Goal: Entertainment & Leisure: Consume media (video, audio)

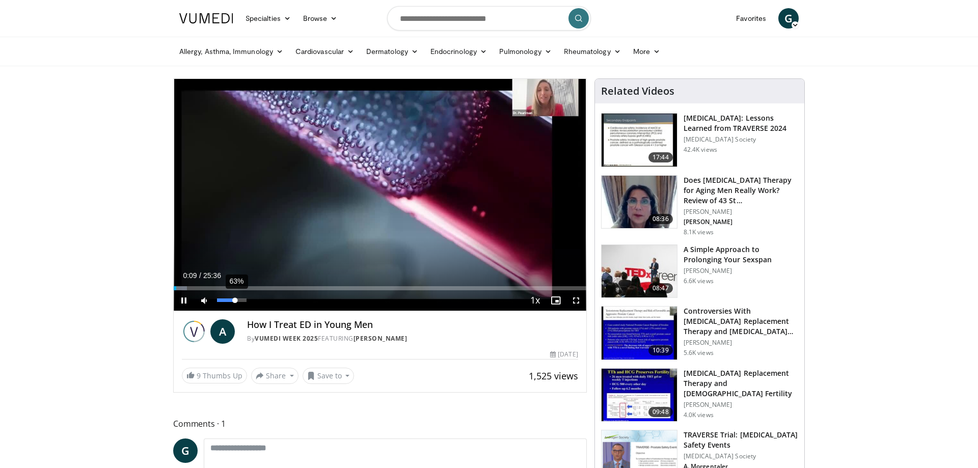
drag, startPoint x: 218, startPoint y: 299, endPoint x: 235, endPoint y: 300, distance: 17.3
click at [235, 300] on div "Volume Level" at bounding box center [226, 301] width 18 height 4
drag, startPoint x: 234, startPoint y: 299, endPoint x: 229, endPoint y: 299, distance: 5.6
click at [229, 299] on div "Volume Level" at bounding box center [223, 301] width 12 height 4
click at [232, 302] on video-js "**********" at bounding box center [380, 195] width 413 height 232
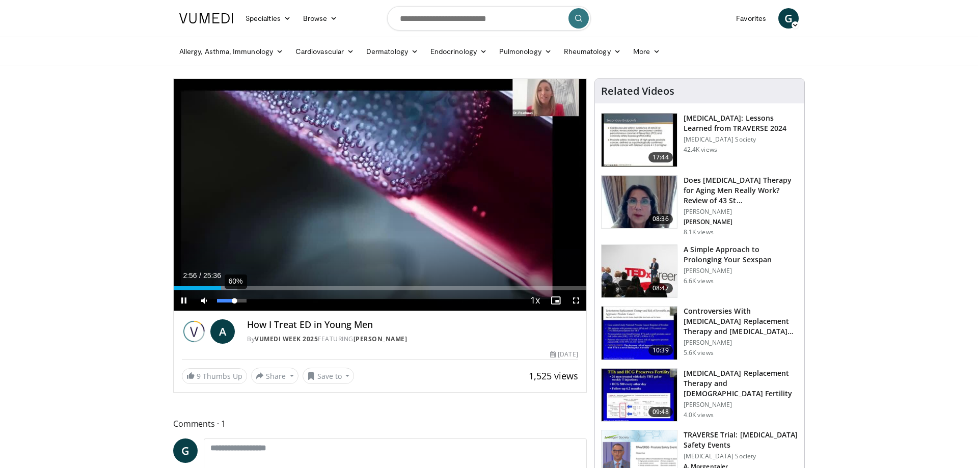
click at [234, 302] on div "Volume Level" at bounding box center [225, 301] width 17 height 4
click at [234, 301] on div "Volume Level" at bounding box center [225, 301] width 17 height 4
drag, startPoint x: 305, startPoint y: 287, endPoint x: 313, endPoint y: 287, distance: 7.7
click at [313, 287] on div "Loaded : 36.16% 08:33 08:32" at bounding box center [380, 288] width 413 height 4
drag, startPoint x: 328, startPoint y: 288, endPoint x: 311, endPoint y: 293, distance: 17.9
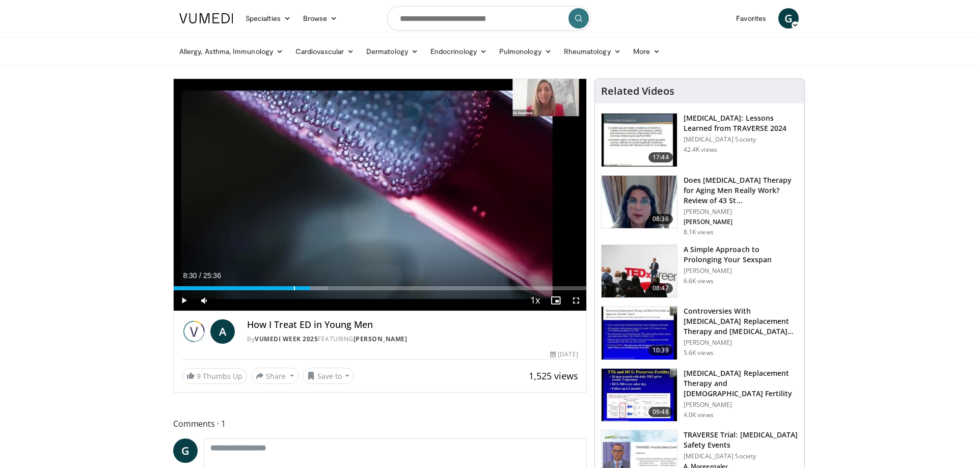
click at [311, 293] on div "Current Time 8:30 / Duration 25:36 Play Skip Backward Skip Forward Mute 84% Loa…" at bounding box center [380, 300] width 413 height 20
drag, startPoint x: 313, startPoint y: 288, endPoint x: 321, endPoint y: 288, distance: 7.6
click at [321, 288] on div "Loaded : 38.09% 09:06 09:08" at bounding box center [380, 288] width 413 height 4
drag, startPoint x: 320, startPoint y: 287, endPoint x: 327, endPoint y: 288, distance: 6.7
click at [327, 288] on div "Loaded : 40.36% 09:30 09:28" at bounding box center [380, 288] width 413 height 4
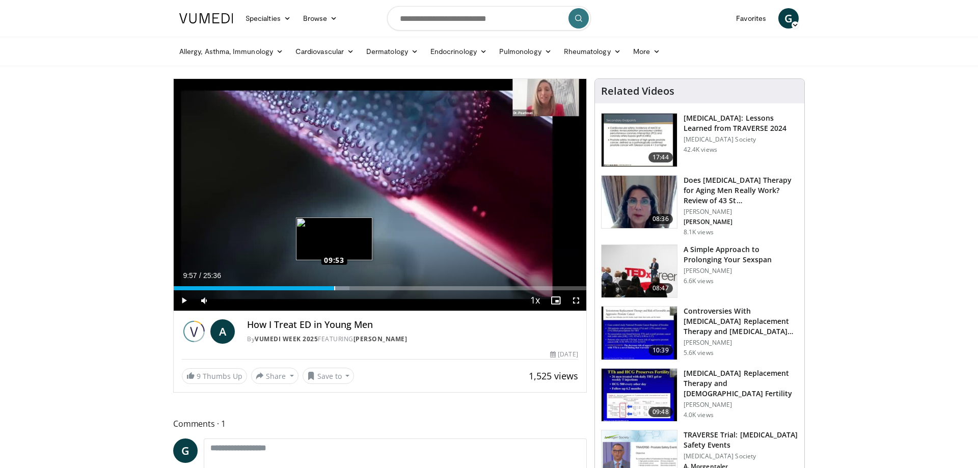
drag, startPoint x: 328, startPoint y: 287, endPoint x: 334, endPoint y: 287, distance: 6.1
click at [334, 287] on div "Loaded : 42.62% 09:57 09:53" at bounding box center [380, 288] width 413 height 4
drag, startPoint x: 371, startPoint y: 287, endPoint x: 355, endPoint y: 285, distance: 15.9
click at [355, 285] on div "Loaded : 48.17% 11:17 11:15" at bounding box center [380, 286] width 413 height 10
click at [358, 288] on div "Loaded : 45.20% 11:18 11:20" at bounding box center [380, 288] width 413 height 4
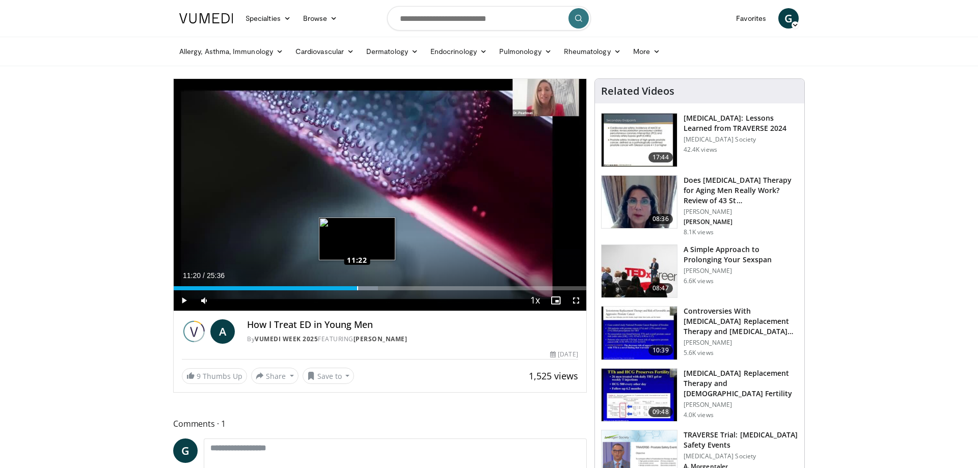
click at [357, 286] on div "Loaded : 49.47% 11:24 11:22" at bounding box center [380, 286] width 413 height 10
click at [232, 297] on div "53%" at bounding box center [232, 300] width 36 height 20
drag, startPoint x: 361, startPoint y: 287, endPoint x: 369, endPoint y: 290, distance: 8.7
click at [369, 290] on div "Loaded : 50.36% 12:06 12:06" at bounding box center [380, 288] width 413 height 4
click at [234, 301] on div "Volume Level" at bounding box center [225, 301] width 17 height 4
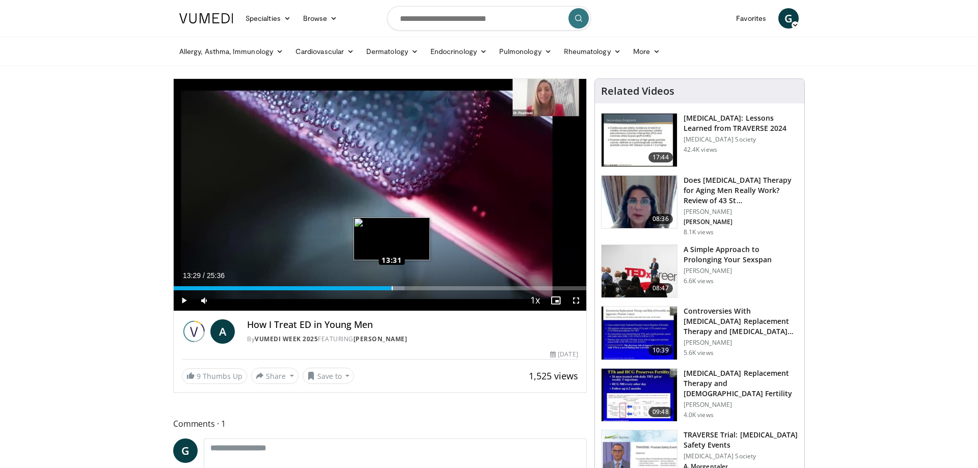
drag, startPoint x: 386, startPoint y: 288, endPoint x: 393, endPoint y: 290, distance: 7.4
click at [393, 290] on div "Loaded : 55.98% 13:29 13:31" at bounding box center [380, 288] width 413 height 4
drag, startPoint x: 426, startPoint y: 289, endPoint x: 393, endPoint y: 290, distance: 33.2
click at [393, 290] on div "Loaded : 57.47% 13:37 13:37" at bounding box center [380, 288] width 413 height 4
click at [420, 288] on div "Loaded : 63.28% 15:14 15:16" at bounding box center [380, 288] width 413 height 4
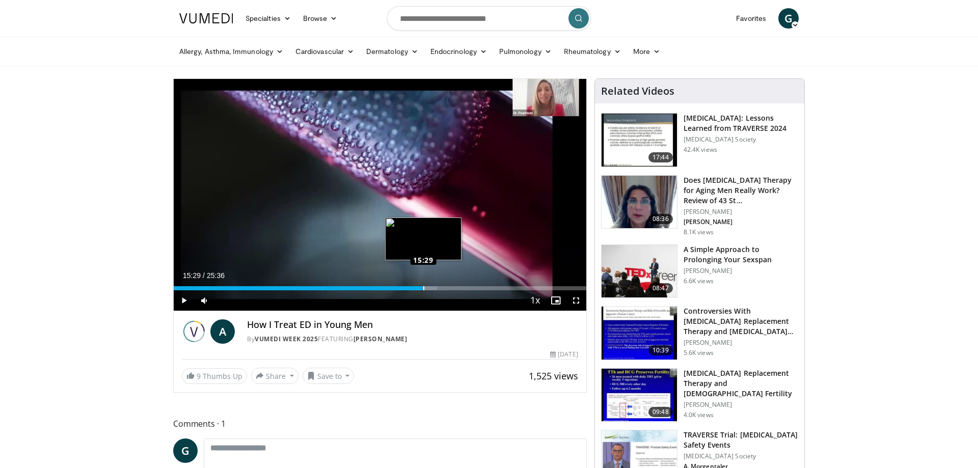
click at [423, 289] on div "Loaded : 63.80% 15:27 15:29" at bounding box center [380, 288] width 413 height 4
click at [426, 289] on div "Loaded : 65.10% 15:36 15:38" at bounding box center [380, 288] width 413 height 4
drag, startPoint x: 442, startPoint y: 287, endPoint x: 434, endPoint y: 285, distance: 8.4
click at [434, 285] on div "Loaded : 69.00% 16:09 16:07" at bounding box center [380, 286] width 413 height 10
click at [444, 288] on div "Loaded : 69.00% 16:43 16:45" at bounding box center [380, 288] width 413 height 4
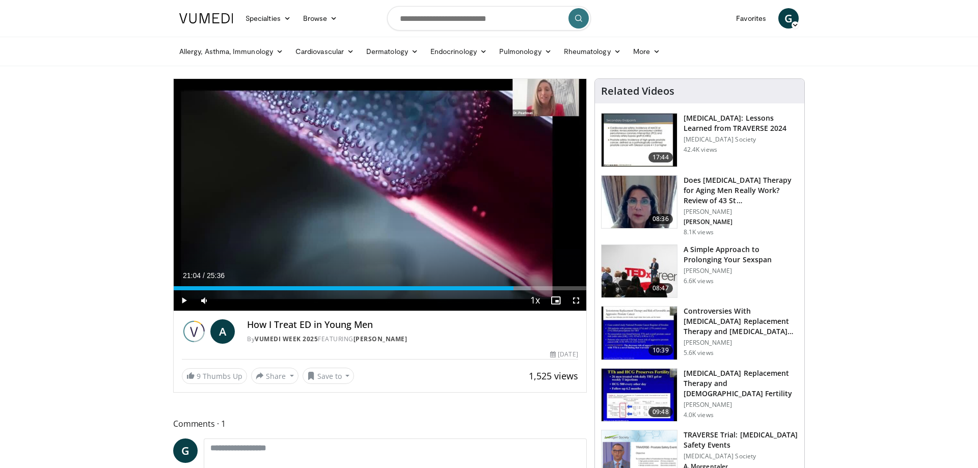
drag, startPoint x: 528, startPoint y: 286, endPoint x: 514, endPoint y: 288, distance: 14.9
click at [514, 288] on div "Loaded : 86.53% 21:04 21:04" at bounding box center [380, 286] width 413 height 10
drag, startPoint x: 516, startPoint y: 287, endPoint x: 524, endPoint y: 286, distance: 8.7
click at [524, 286] on div "Loaded : 87.82% 21:37 21:35" at bounding box center [380, 286] width 413 height 10
drag, startPoint x: 526, startPoint y: 286, endPoint x: 536, endPoint y: 285, distance: 9.7
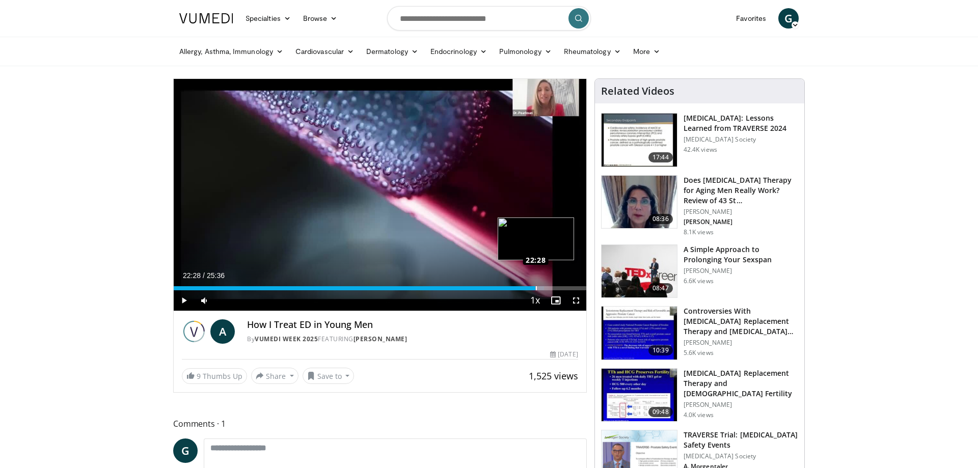
click at [536, 285] on div "Loaded : 89.76% 22:26 22:28" at bounding box center [380, 286] width 413 height 10
click at [553, 290] on div "Loaded : 95.57% 23:29 23:30" at bounding box center [380, 288] width 413 height 4
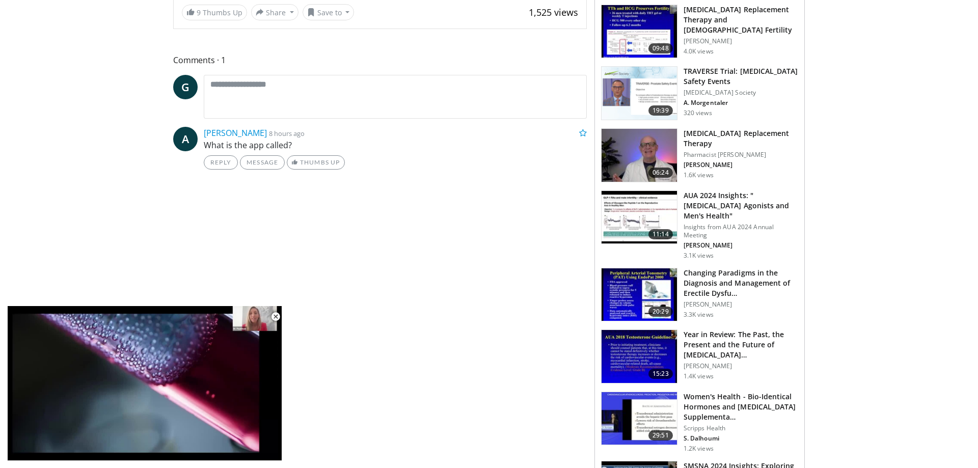
scroll to position [572, 0]
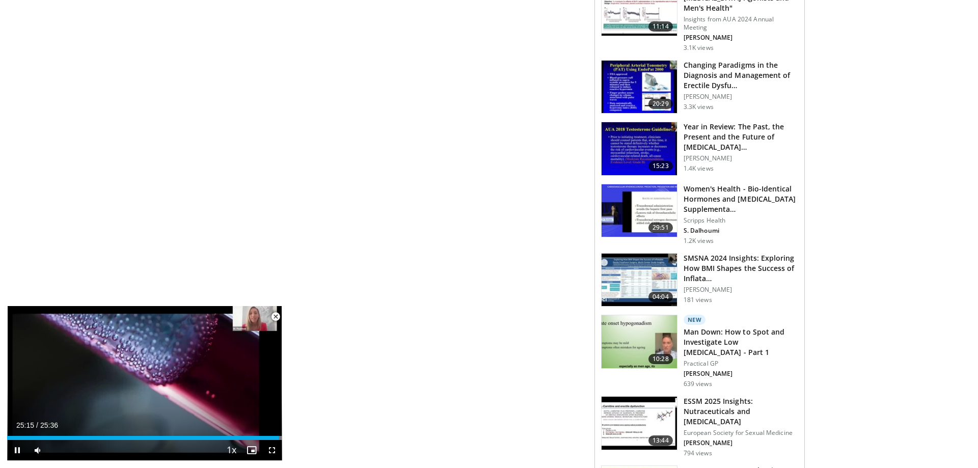
click at [275, 317] on span "Video Player" at bounding box center [275, 317] width 20 height 20
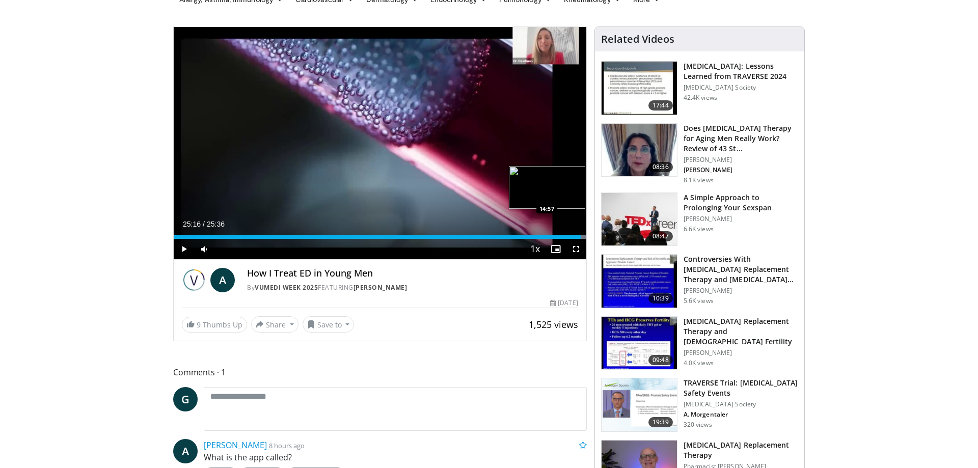
scroll to position [0, 0]
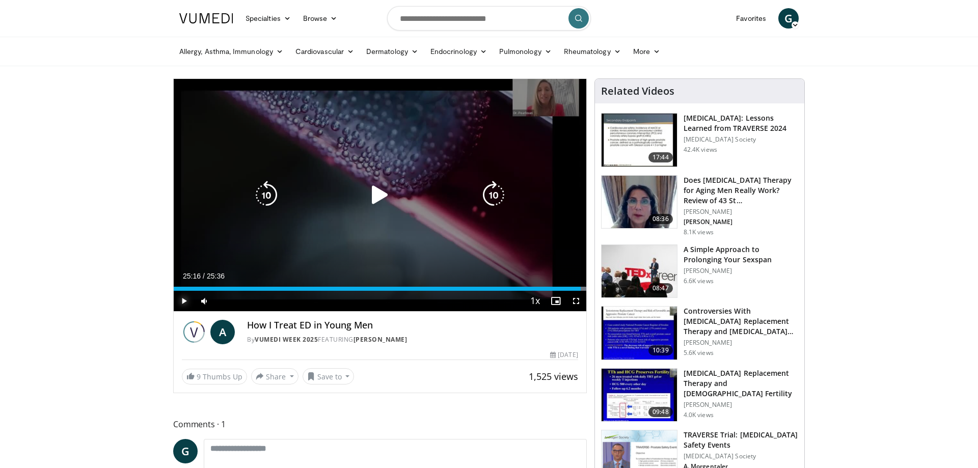
drag, startPoint x: 182, startPoint y: 301, endPoint x: 196, endPoint y: 286, distance: 19.5
click at [183, 300] on span "Video Player" at bounding box center [184, 301] width 20 height 20
click at [204, 301] on span "Video Player" at bounding box center [204, 301] width 20 height 20
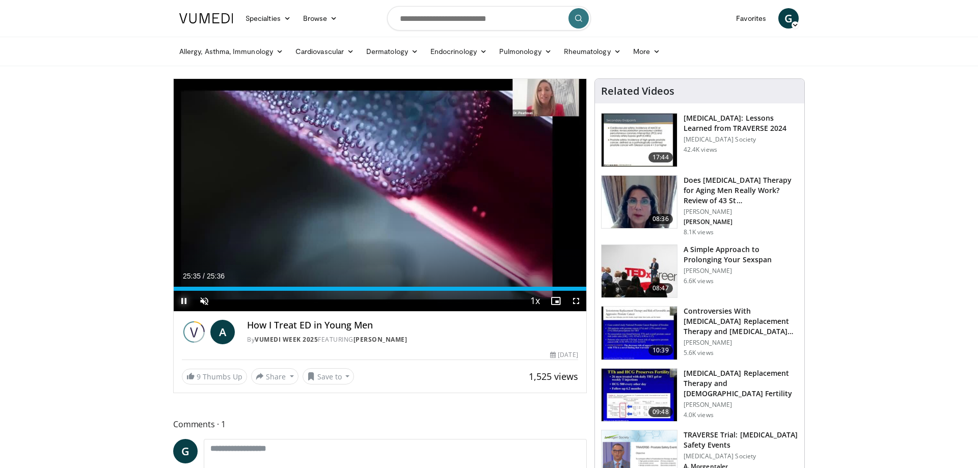
click at [181, 302] on span "Video Player" at bounding box center [184, 301] width 20 height 20
